Goal: Navigation & Orientation: Find specific page/section

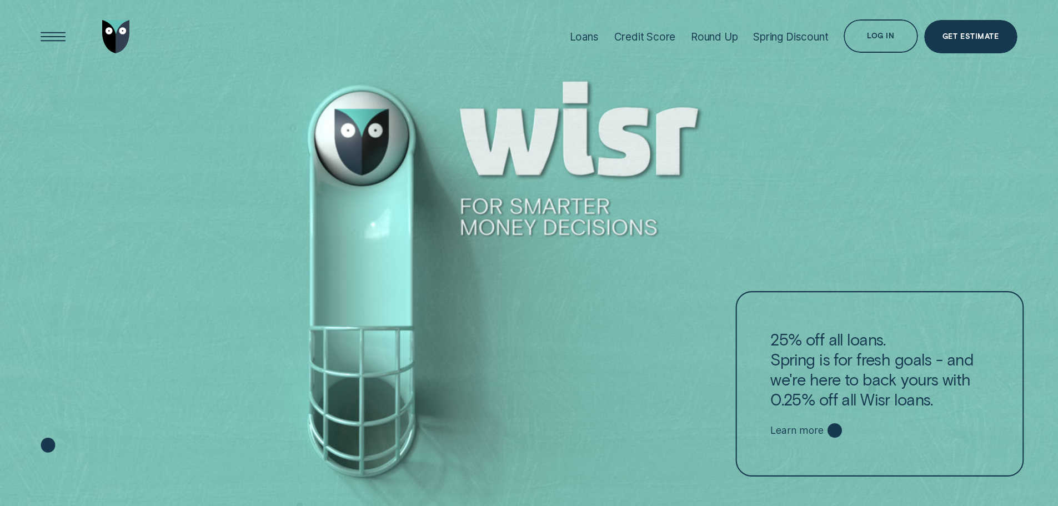
click at [855, 425] on div "Learn more" at bounding box center [879, 430] width 219 height 15
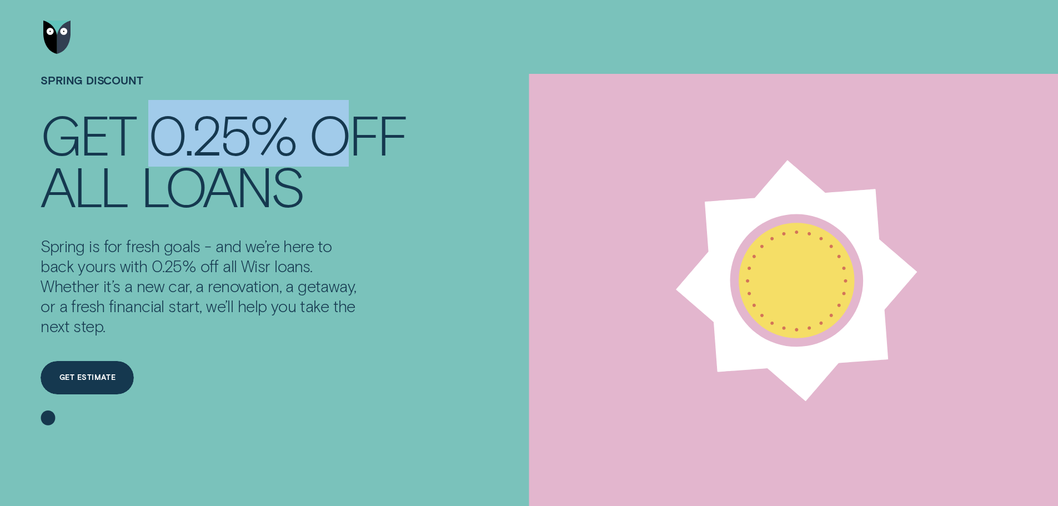
drag, startPoint x: 222, startPoint y: 134, endPoint x: 365, endPoint y: 133, distance: 142.7
click at [365, 133] on div "Get 0.25% off" at bounding box center [224, 134] width 367 height 52
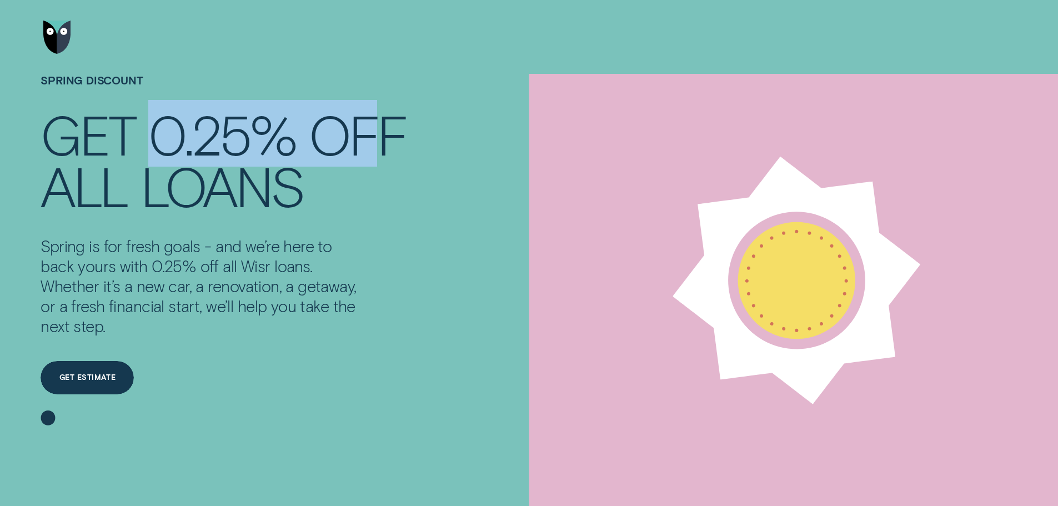
click at [367, 133] on div "off" at bounding box center [358, 134] width 98 height 52
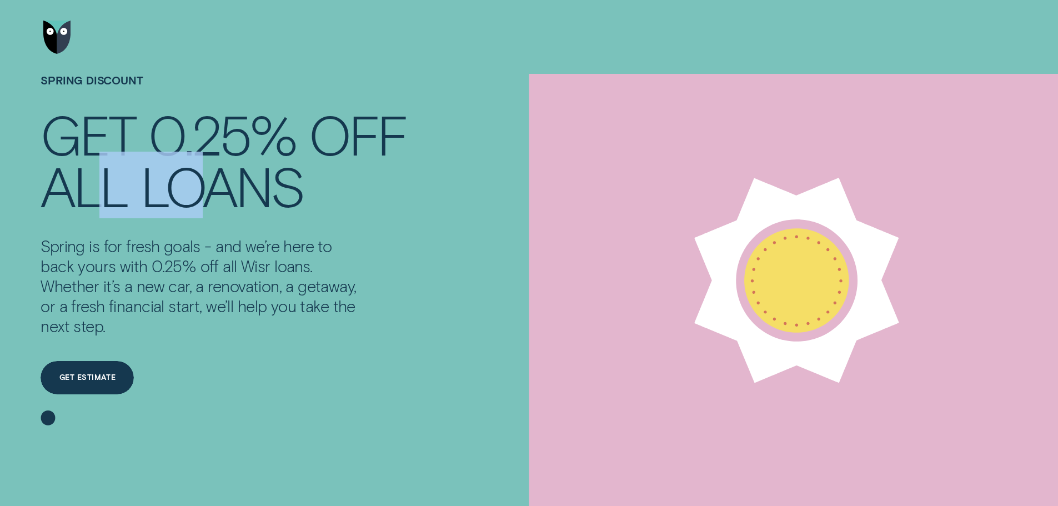
drag, startPoint x: 142, startPoint y: 178, endPoint x: 289, endPoint y: 188, distance: 148.0
click at [279, 183] on div "all loans" at bounding box center [224, 185] width 367 height 52
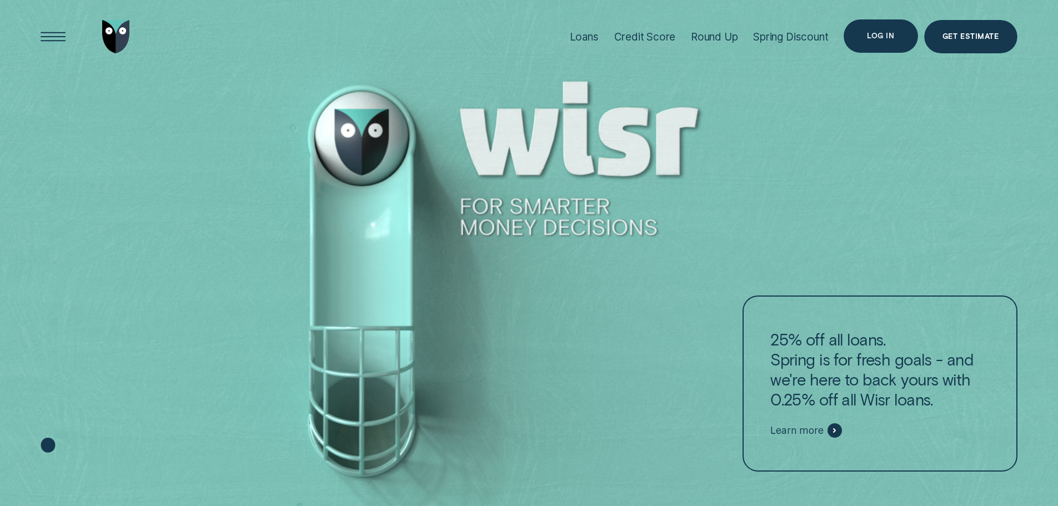
click at [894, 36] on div "Log in" at bounding box center [880, 36] width 27 height 7
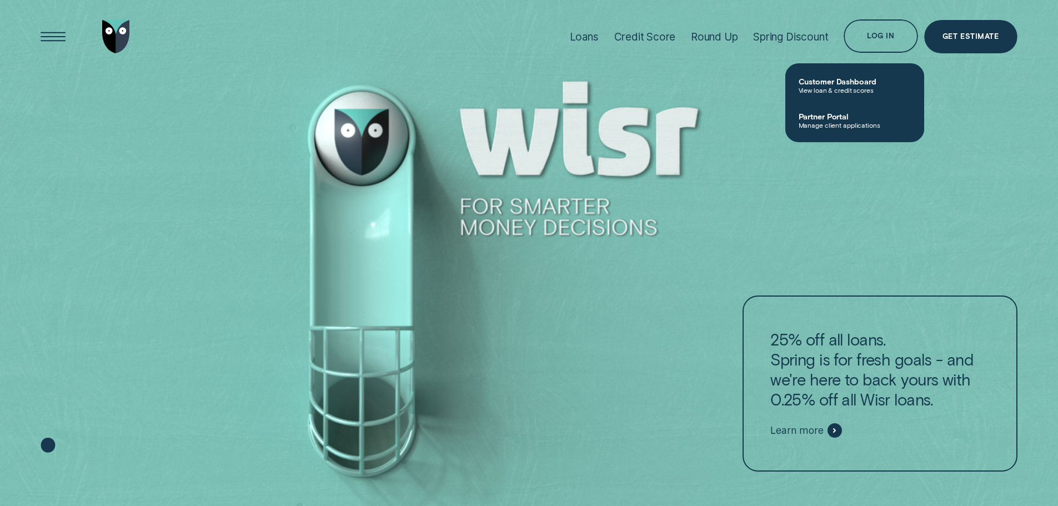
click at [838, 108] on link "Partner Portal Manage client applications" at bounding box center [854, 120] width 139 height 35
